Goal: Ask a question

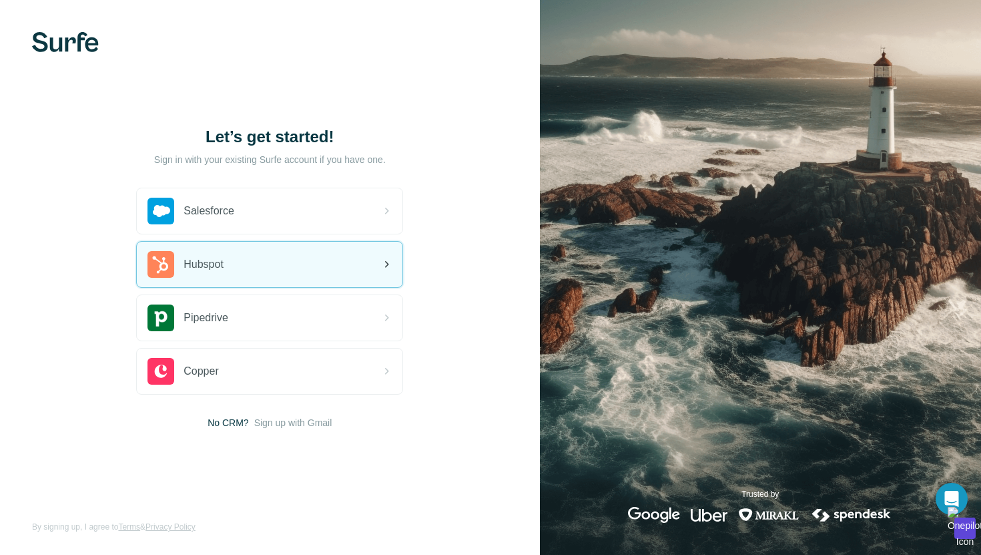
click at [330, 251] on div "Hubspot" at bounding box center [270, 264] width 266 height 45
click at [950, 501] on icon "Open Intercom Messenger" at bounding box center [951, 498] width 17 height 17
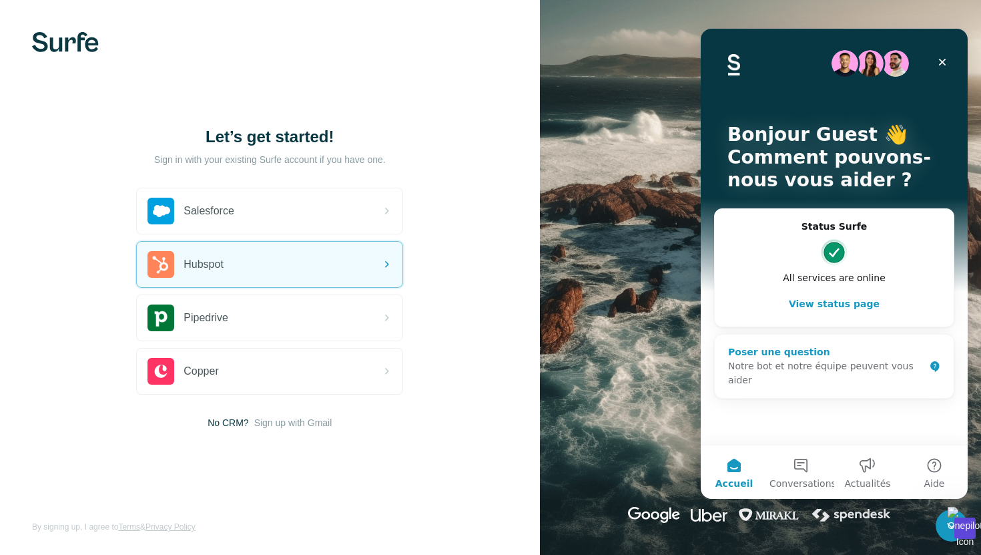
click at [836, 364] on div "Notre bot et notre équipe peuvent vous aider" at bounding box center [826, 373] width 196 height 28
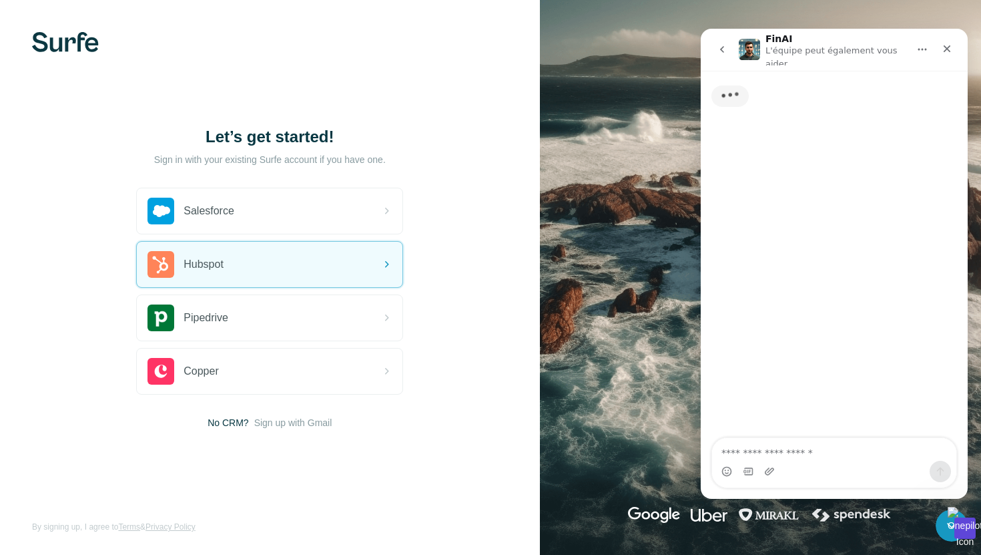
click at [773, 443] on textarea "Posez une question..." at bounding box center [834, 449] width 244 height 23
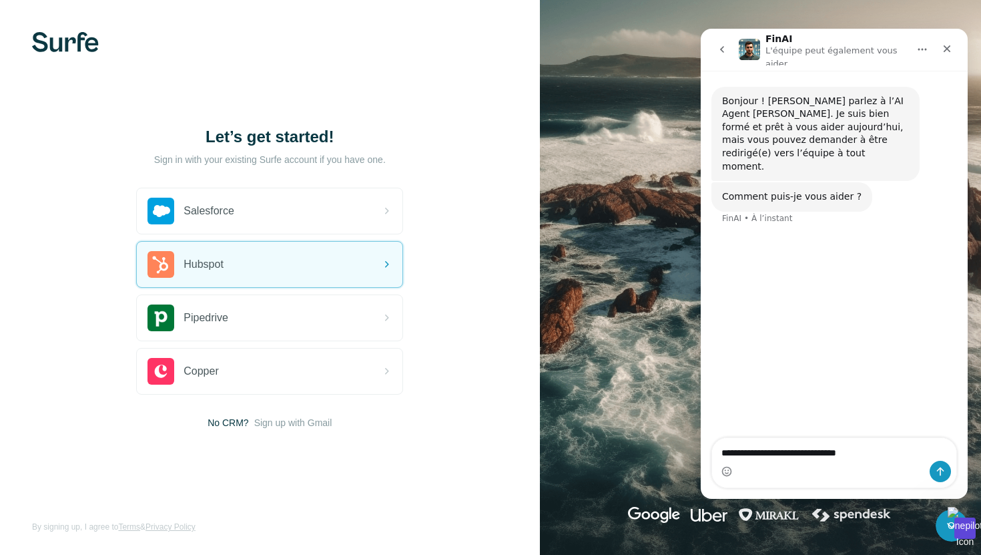
type textarea "**********"
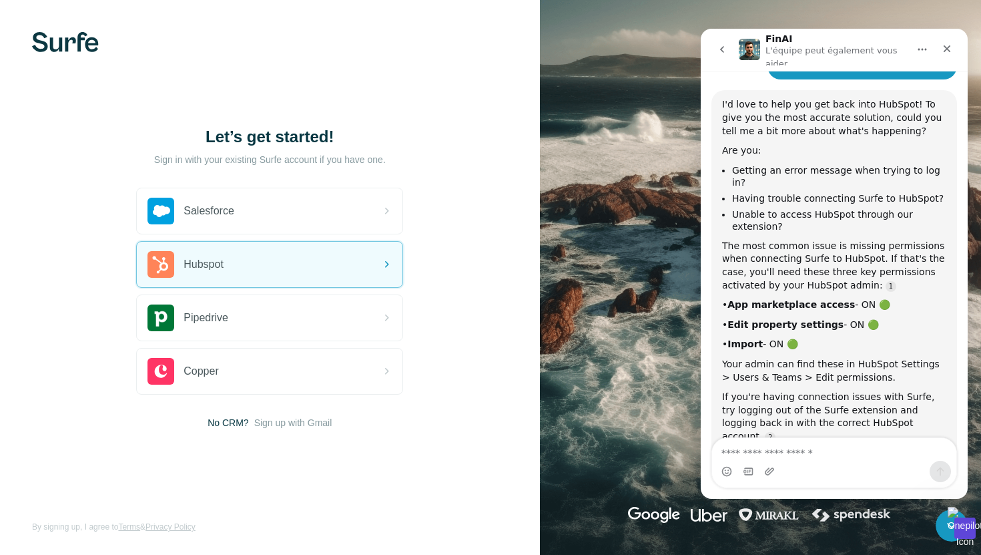
scroll to position [194, 0]
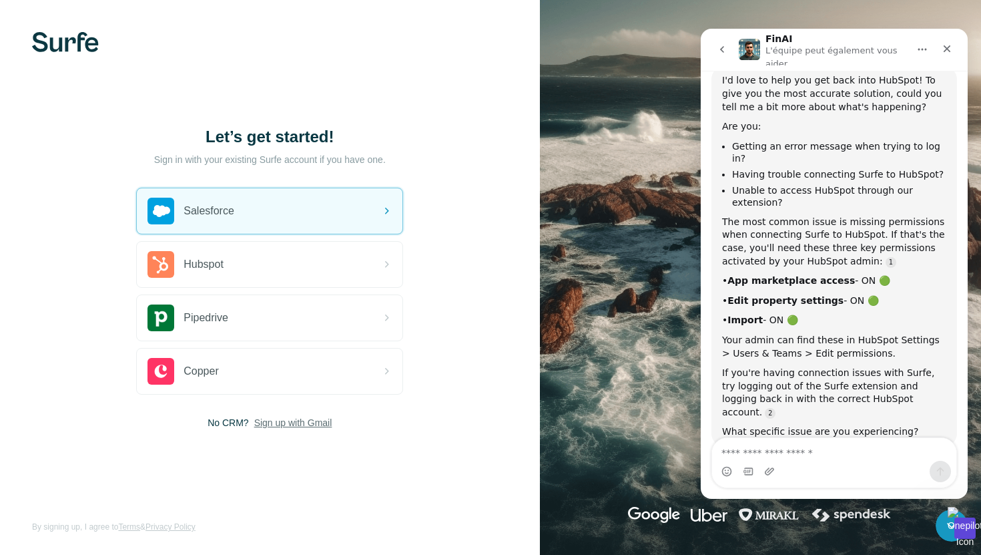
click at [292, 424] on span "Sign up with Gmail" at bounding box center [293, 422] width 78 height 13
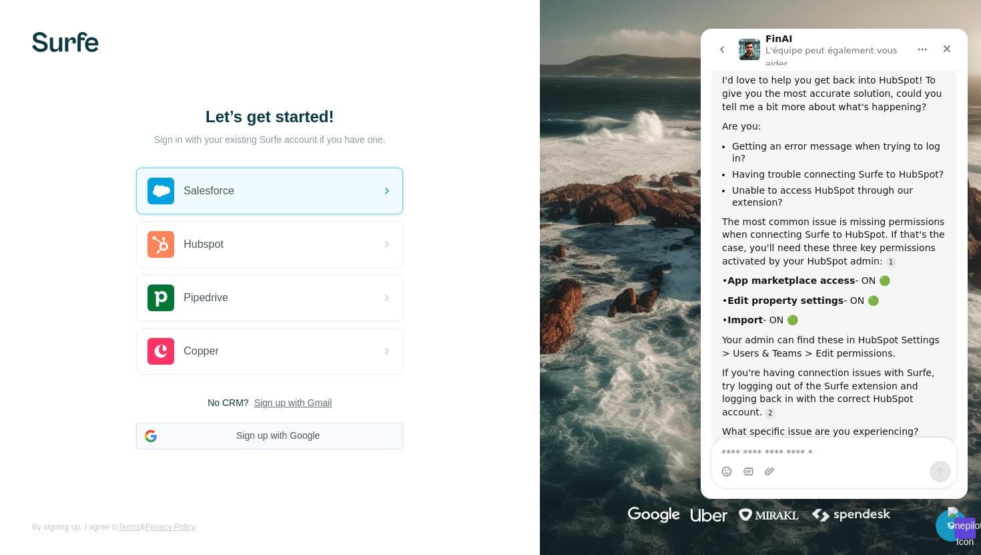
click at [292, 442] on button "Sign up with Google" at bounding box center [269, 435] width 267 height 27
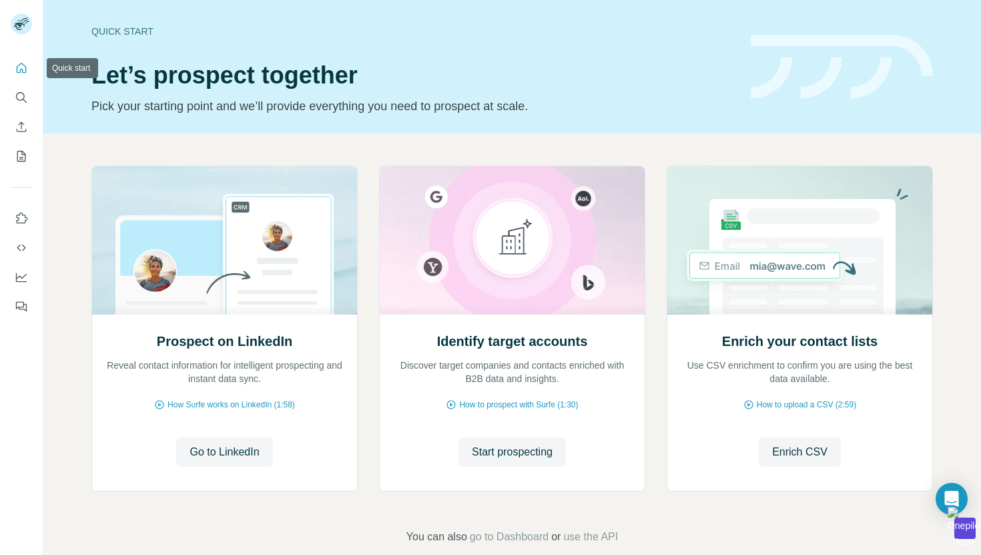
click at [23, 68] on icon "Quick start" at bounding box center [21, 67] width 13 height 13
